Goal: Information Seeking & Learning: Find specific fact

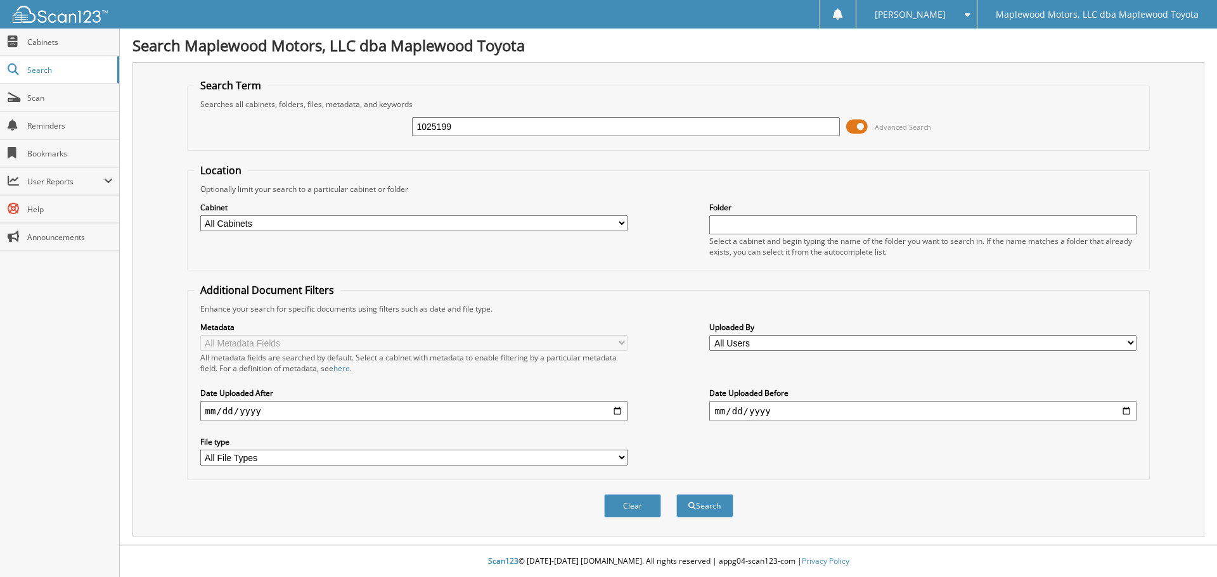
type input "1025199"
click at [676, 494] on button "Search" at bounding box center [704, 505] width 57 height 23
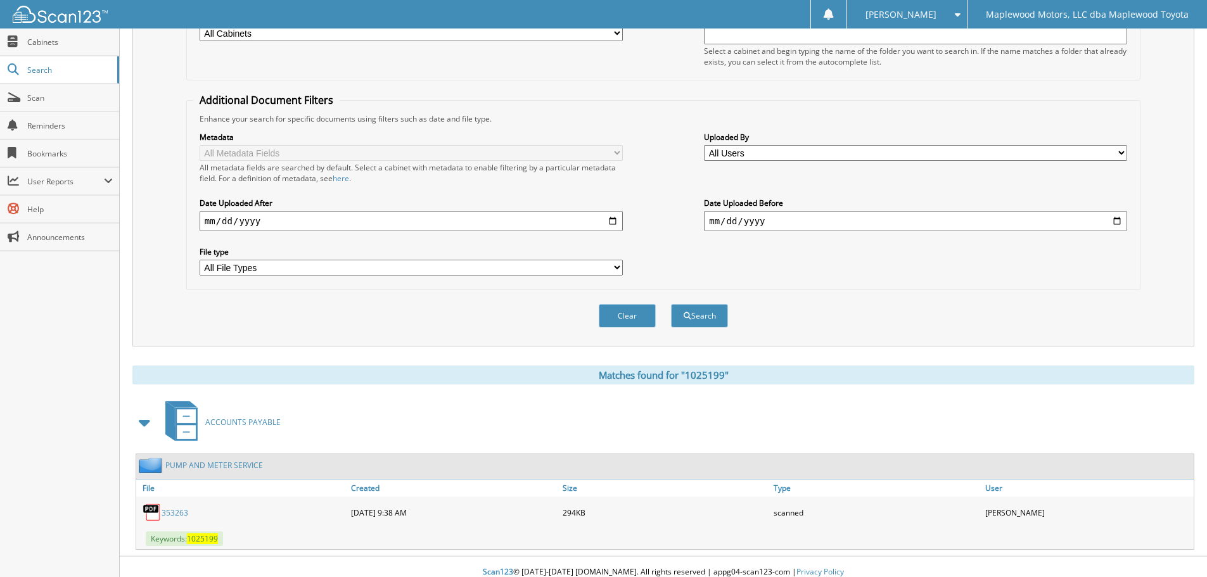
scroll to position [202, 0]
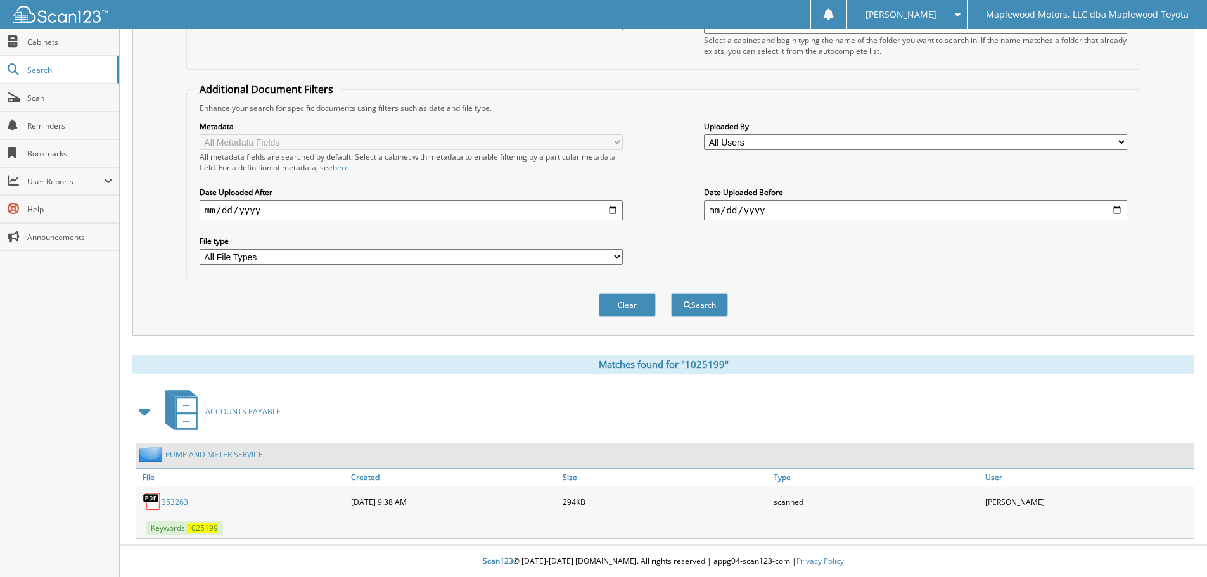
click at [259, 22] on div "Jeana H. Settings Logout Maplewood Motors, LLC dba Maplewood Toyota" at bounding box center [603, 14] width 1207 height 29
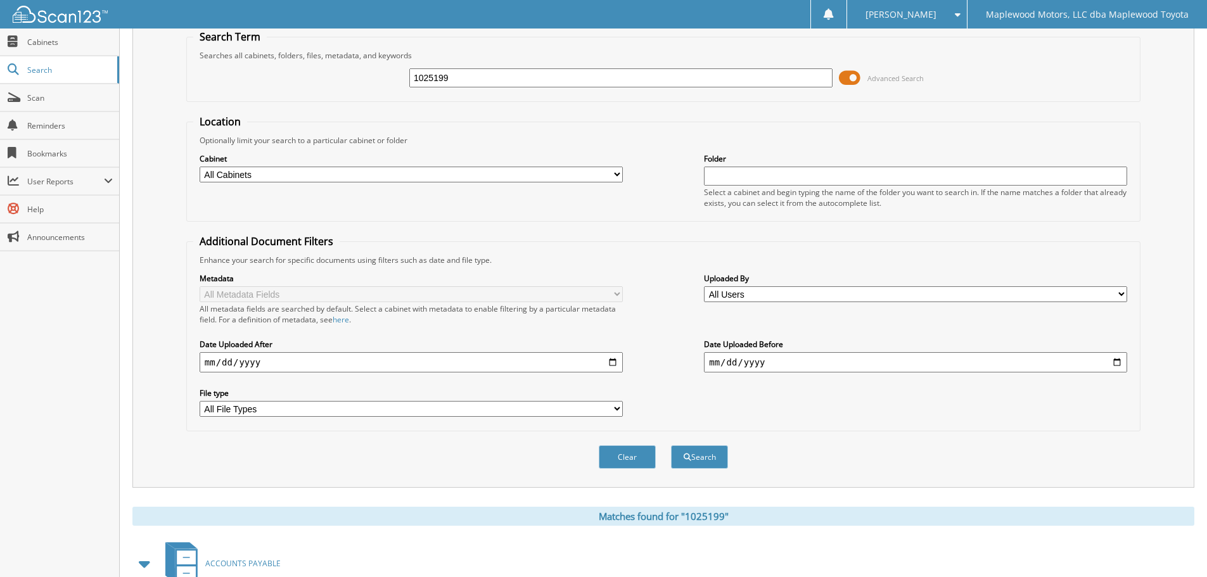
scroll to position [11, 0]
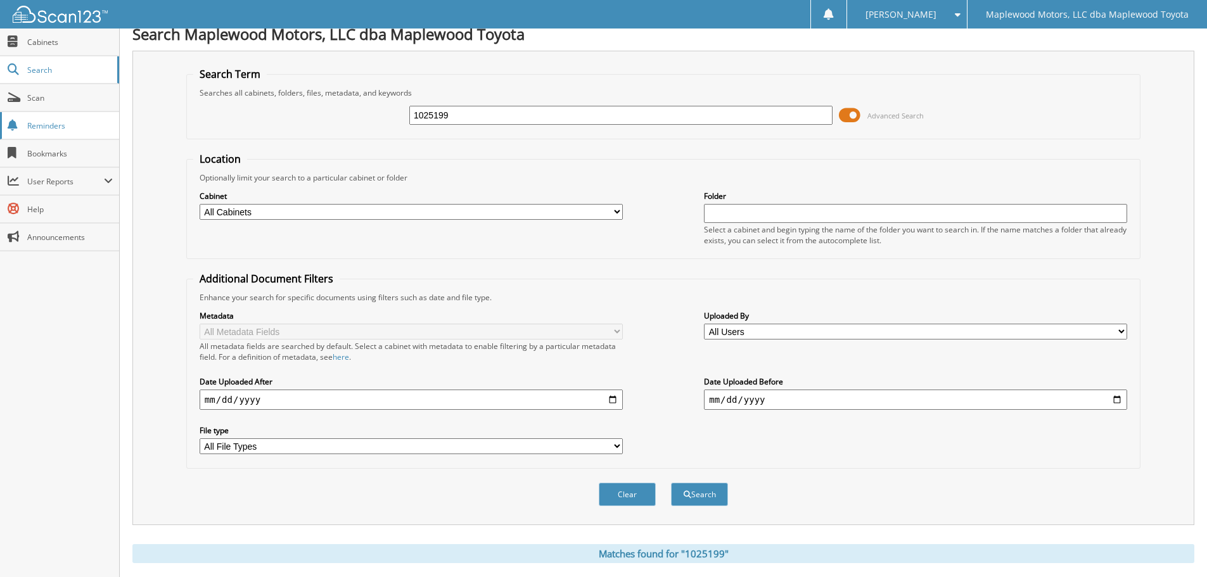
drag, startPoint x: 487, startPoint y: 114, endPoint x: 80, endPoint y: 122, distance: 407.6
click at [82, 126] on body "Jeana H. Settings Logout Maplewood Motors, LLC dba Maplewood Toyota Close Cabin…" at bounding box center [603, 378] width 1207 height 778
type input "80425"
click at [671, 483] on button "Search" at bounding box center [699, 494] width 57 height 23
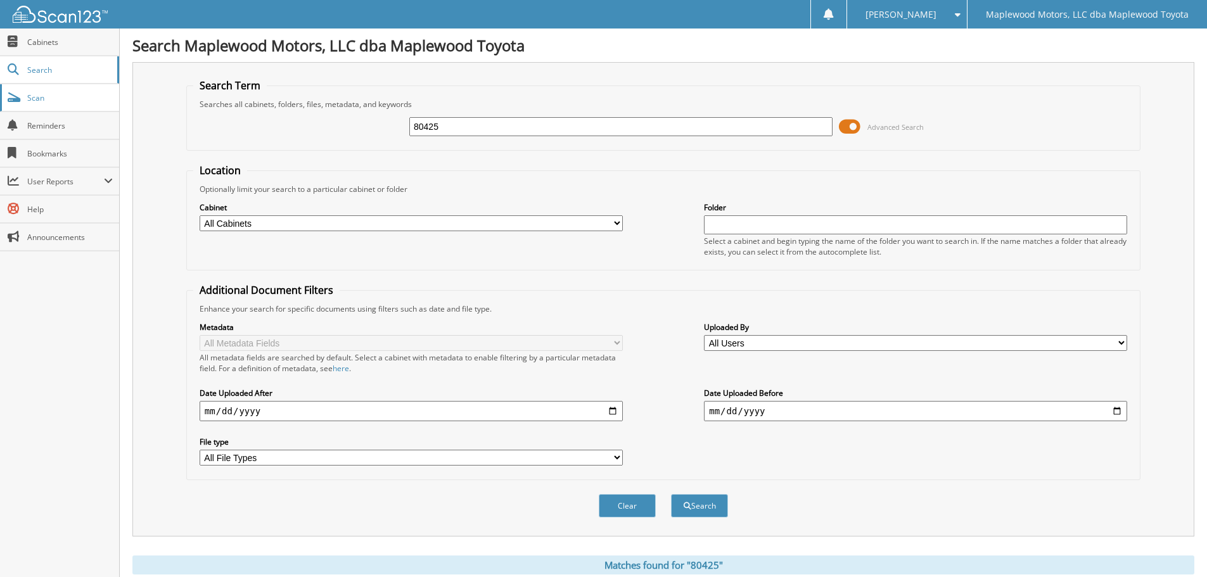
click at [44, 93] on span "Scan" at bounding box center [70, 98] width 86 height 11
